Goal: Find specific page/section

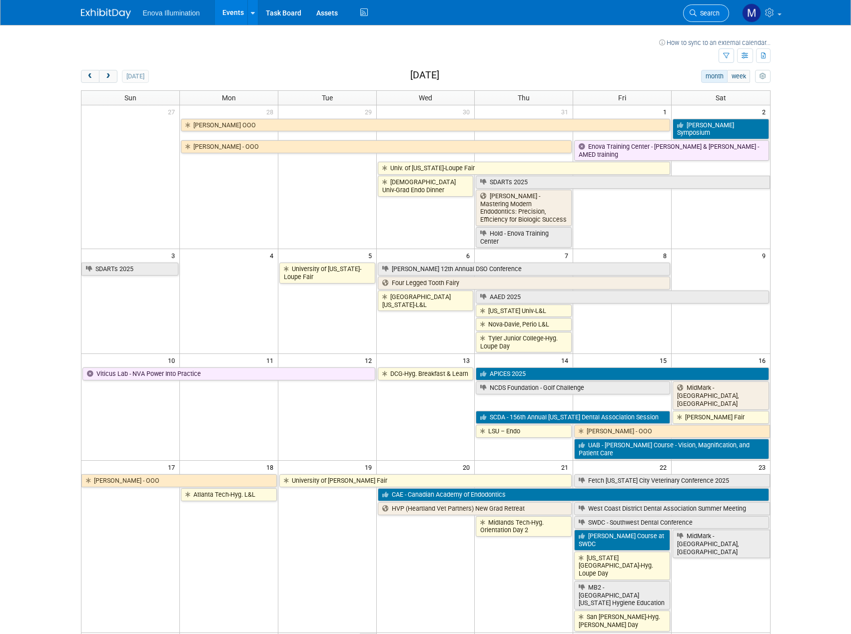
click at [708, 15] on span "Search" at bounding box center [707, 12] width 23 height 7
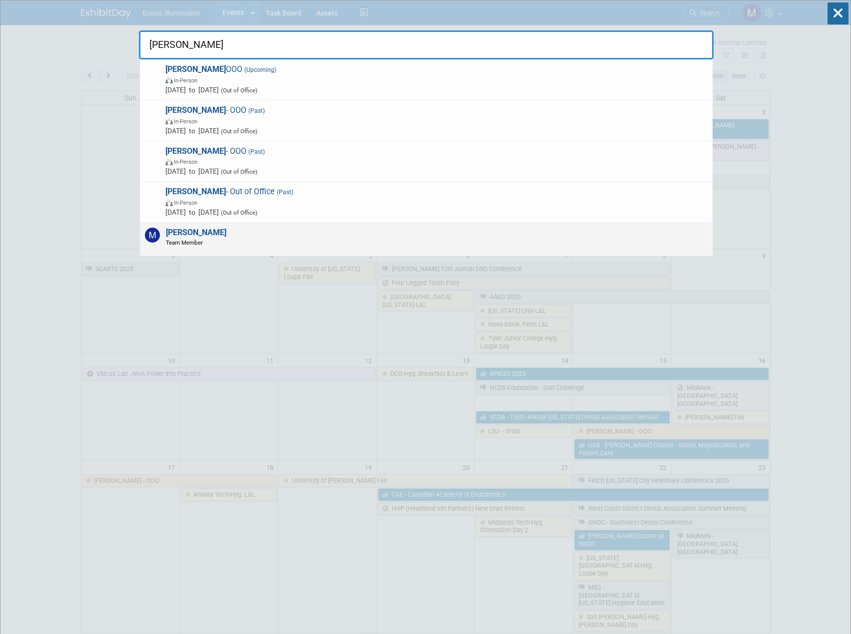
type input "[PERSON_NAME]"
click at [394, 231] on div "[PERSON_NAME] Team Member" at bounding box center [426, 239] width 572 height 33
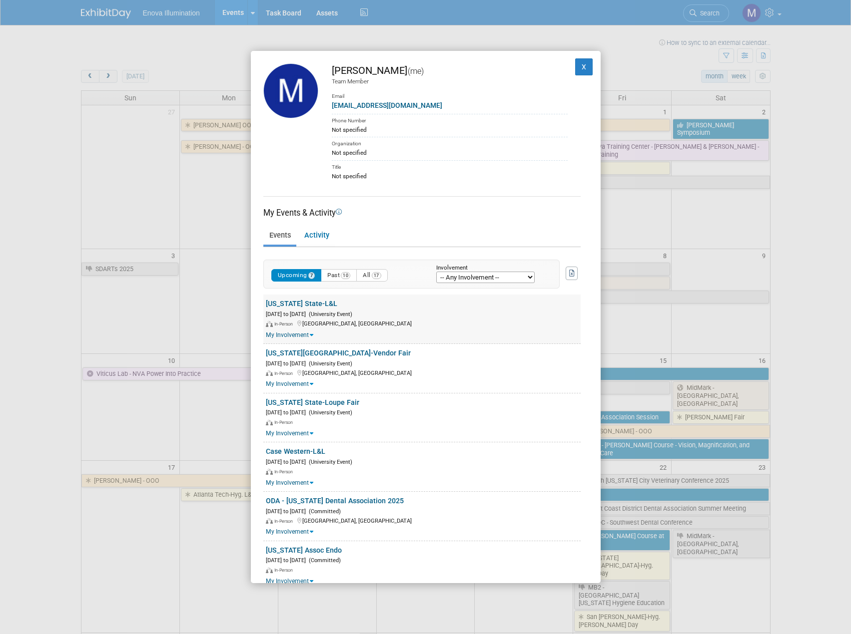
click at [288, 300] on link "[US_STATE] State-L&L" at bounding box center [301, 304] width 71 height 8
